Goal: Task Accomplishment & Management: Use online tool/utility

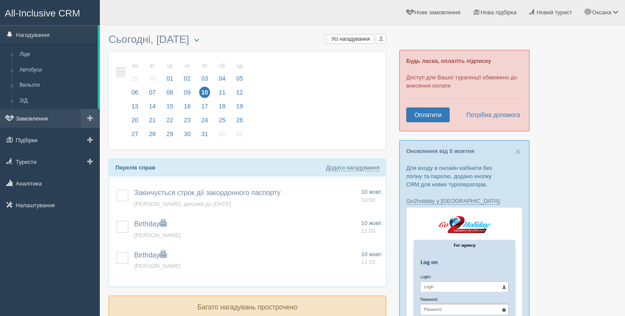
click at [37, 122] on link "Замовлення" at bounding box center [50, 118] width 100 height 19
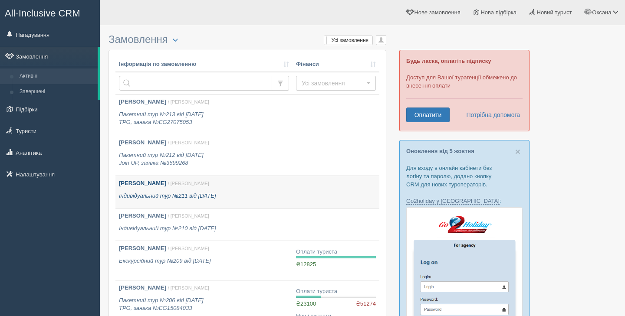
click at [168, 189] on div "Мельник Вікторія Іванівна / Оксана С. Індивідуальний тур №211 від 19.06.2024" at bounding box center [204, 190] width 170 height 20
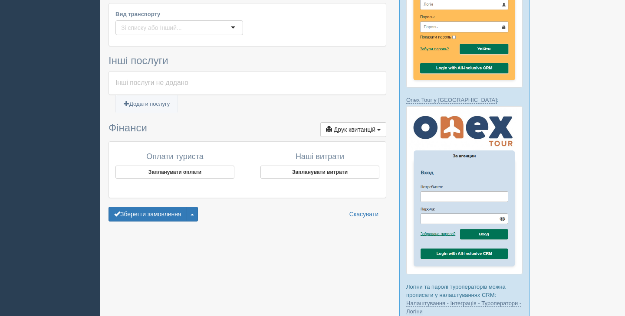
scroll to position [551, 0]
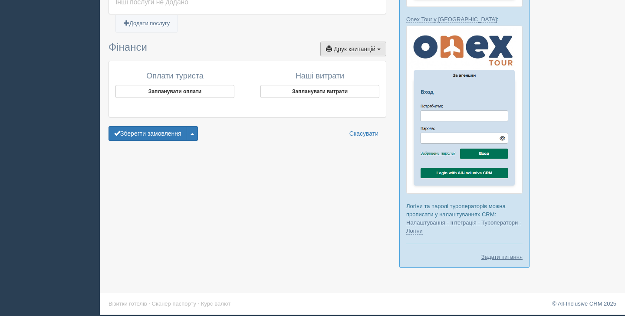
click at [367, 51] on span "Друк квитанцій" at bounding box center [355, 49] width 42 height 7
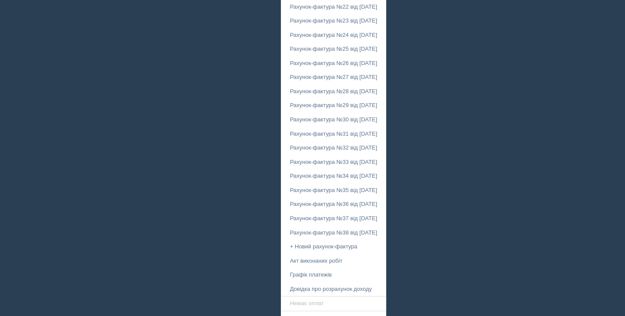
scroll to position [915, 0]
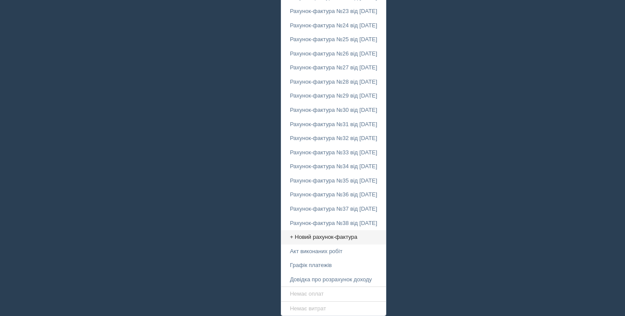
click at [302, 237] on link "+ Новий рахунок-фактура" at bounding box center [333, 238] width 105 height 14
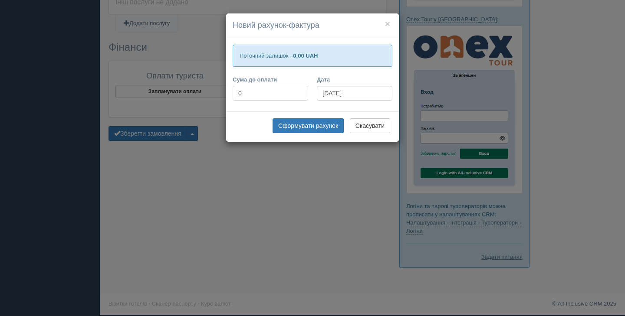
drag, startPoint x: 264, startPoint y: 91, endPoint x: 222, endPoint y: 91, distance: 42.5
click at [222, 91] on div "× Новий рахунок-фактура Поточний залишок – 0,00 UAH Сума до оплати 0 Дата 10.10…" at bounding box center [312, 158] width 625 height 316
type input "25634"
click at [303, 124] on button "Сформувати рахунок" at bounding box center [308, 126] width 71 height 15
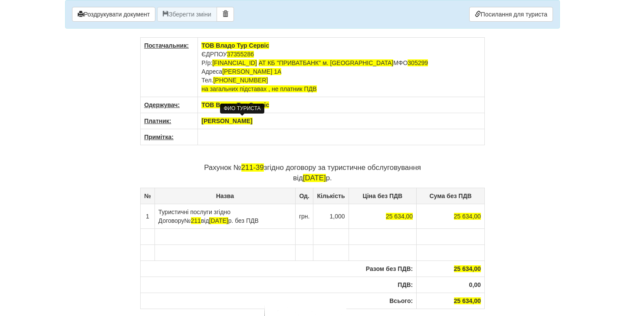
click at [247, 123] on span "[PERSON_NAME]" at bounding box center [226, 121] width 51 height 7
drag, startPoint x: 292, startPoint y: 121, endPoint x: 199, endPoint y: 121, distance: 92.5
click at [199, 121] on th "[PERSON_NAME]" at bounding box center [341, 121] width 287 height 16
click at [231, 135] on td "To enrich screen reader interactions, please activate Accessibility in Grammarl…" at bounding box center [341, 137] width 287 height 16
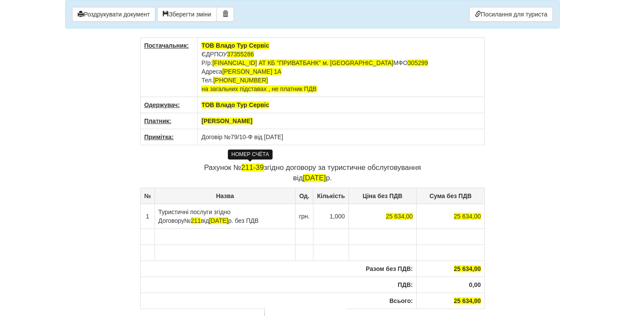
click at [254, 166] on span "211-39" at bounding box center [252, 168] width 23 height 8
drag, startPoint x: 160, startPoint y: 221, endPoint x: 267, endPoint y: 227, distance: 106.6
click at [267, 227] on td "Туристичні послуги згідно Договору № 211 від 19.06.2024 р. без ПДВ" at bounding box center [225, 216] width 141 height 25
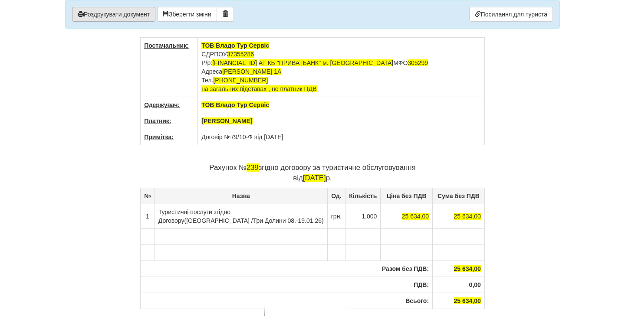
click at [119, 9] on button "Роздрукувати документ" at bounding box center [113, 14] width 83 height 15
